Goal: Information Seeking & Learning: Learn about a topic

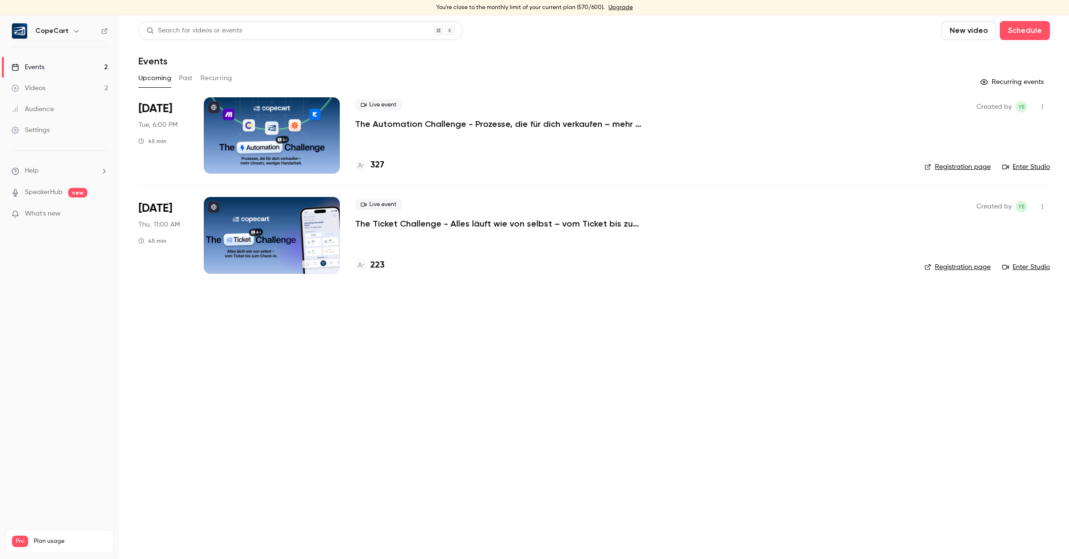
click at [181, 79] on button "Past" at bounding box center [186, 78] width 14 height 15
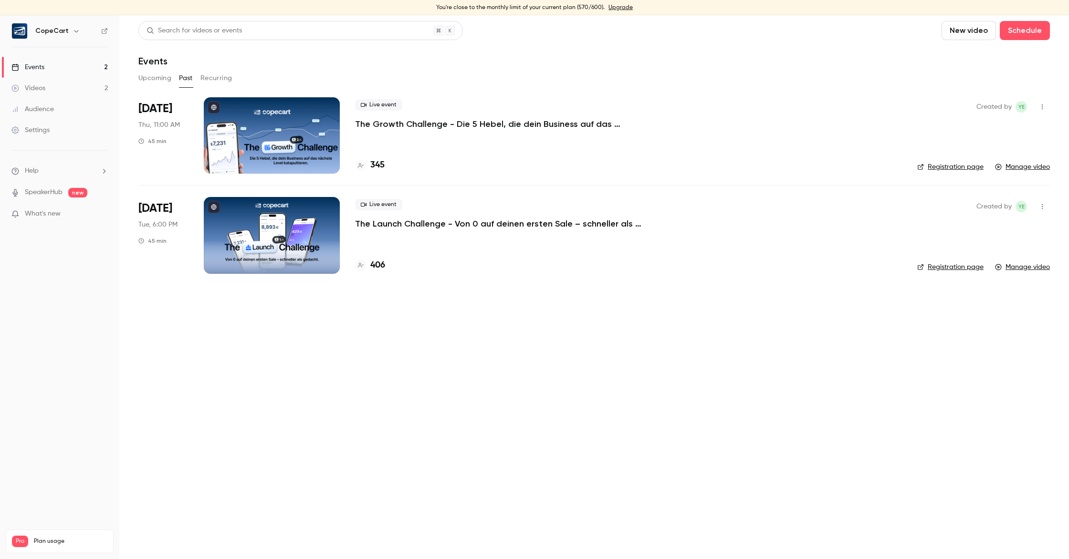
click at [242, 107] on div at bounding box center [272, 135] width 136 height 76
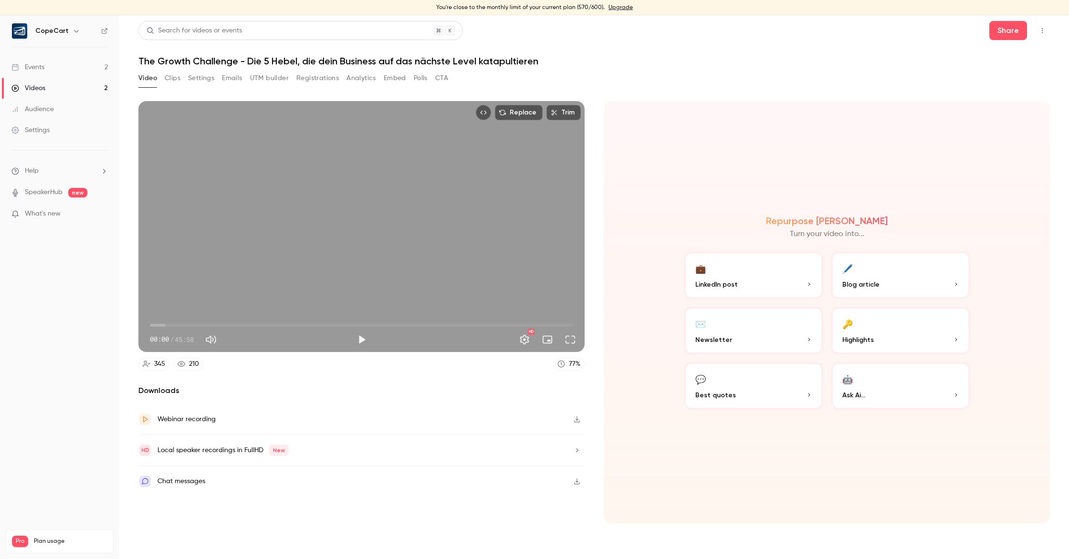
click at [53, 64] on link "Events 2" at bounding box center [59, 67] width 119 height 21
